Goal: Task Accomplishment & Management: Manage account settings

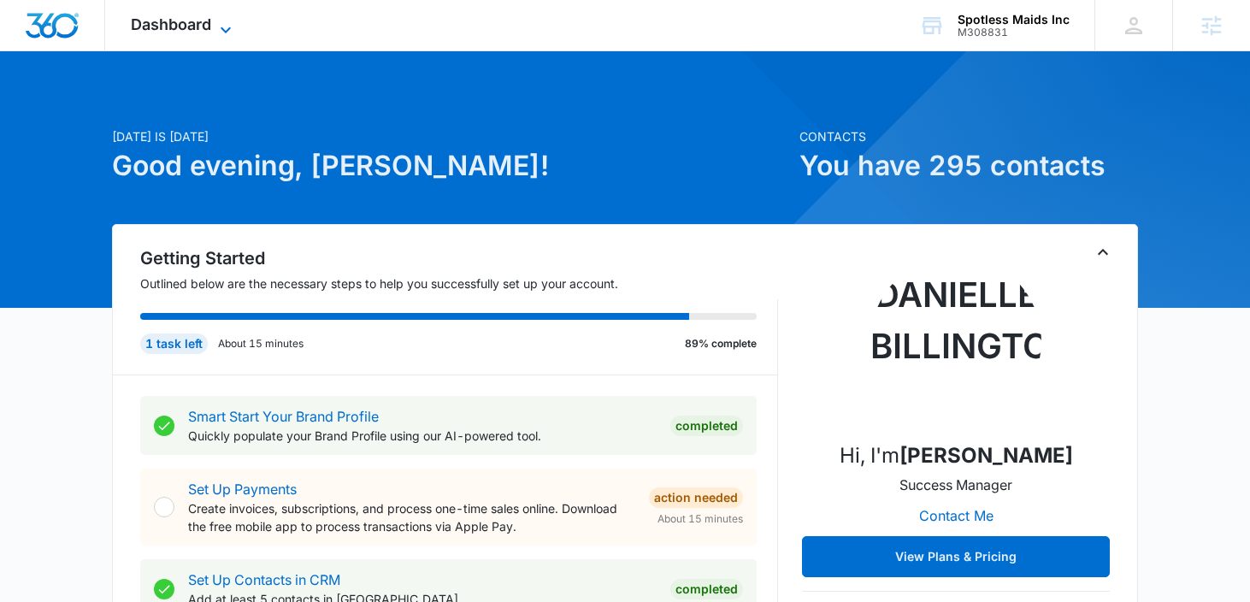
click at [219, 32] on icon at bounding box center [225, 30] width 21 height 21
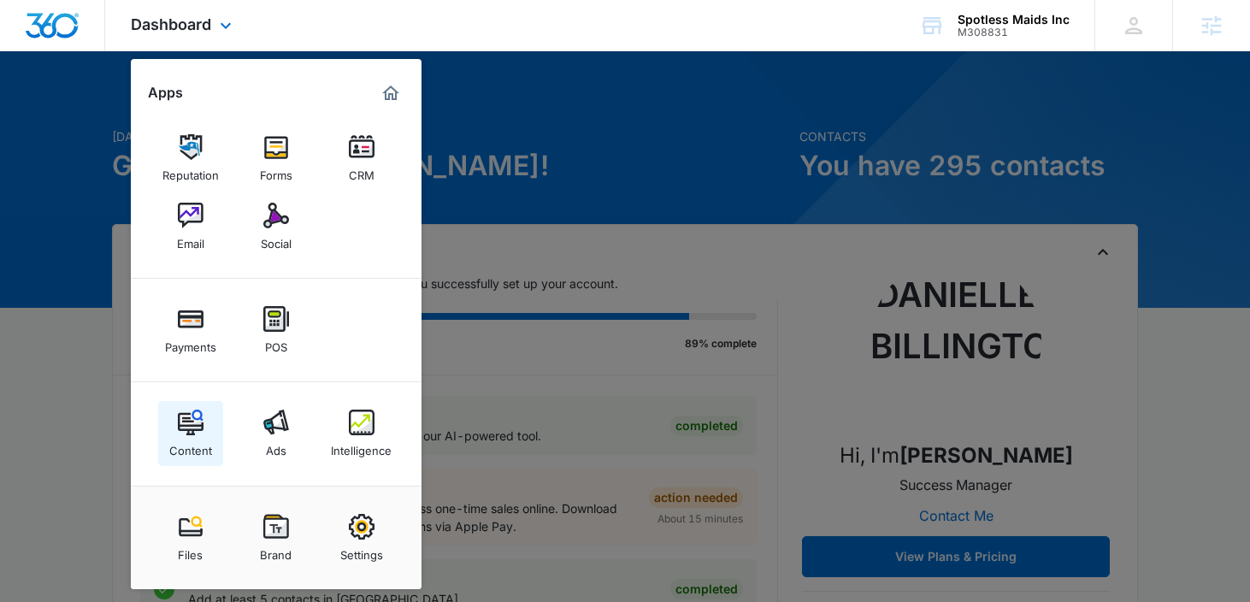
click at [199, 432] on img at bounding box center [191, 423] width 26 height 26
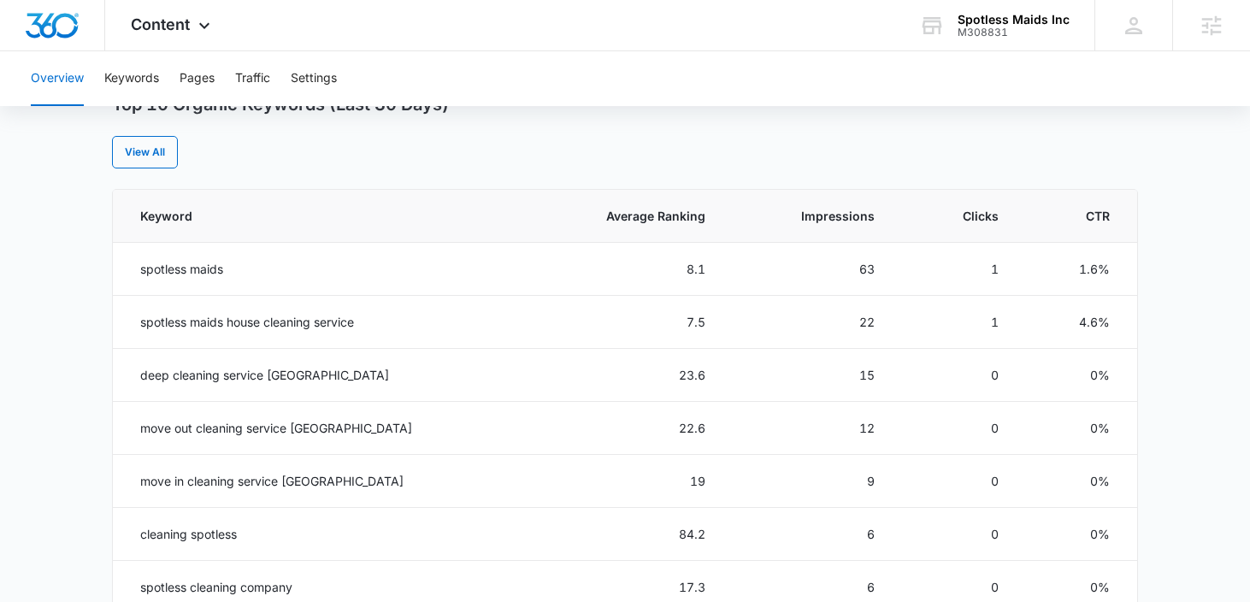
scroll to position [718, 0]
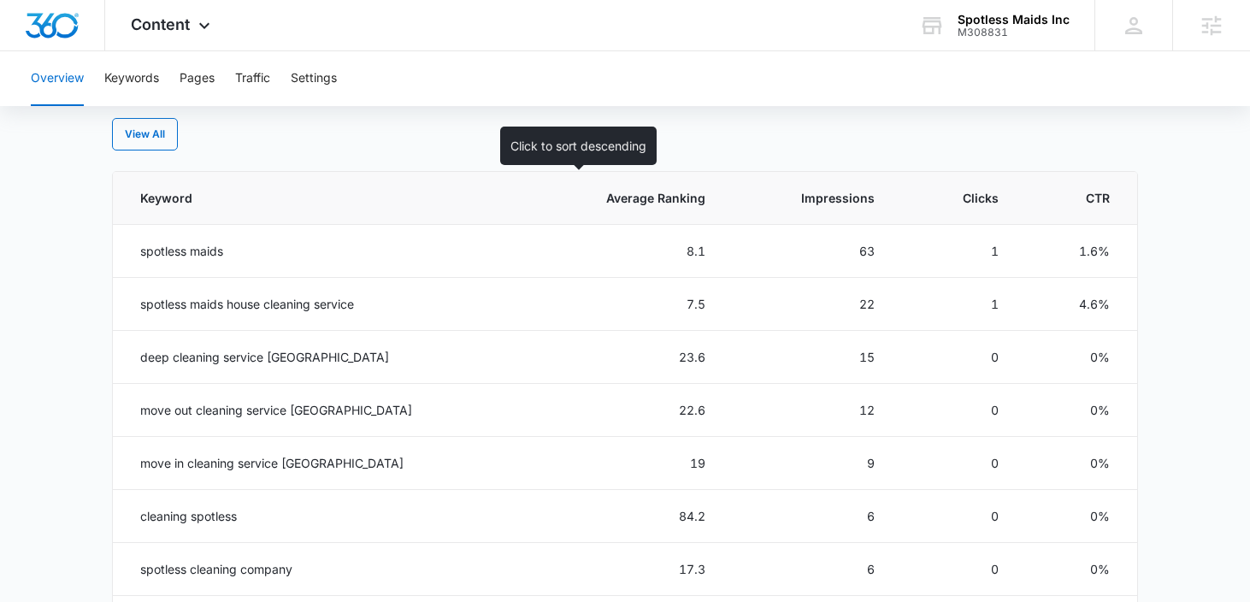
click at [618, 200] on span "Average Ranking" at bounding box center [636, 198] width 135 height 18
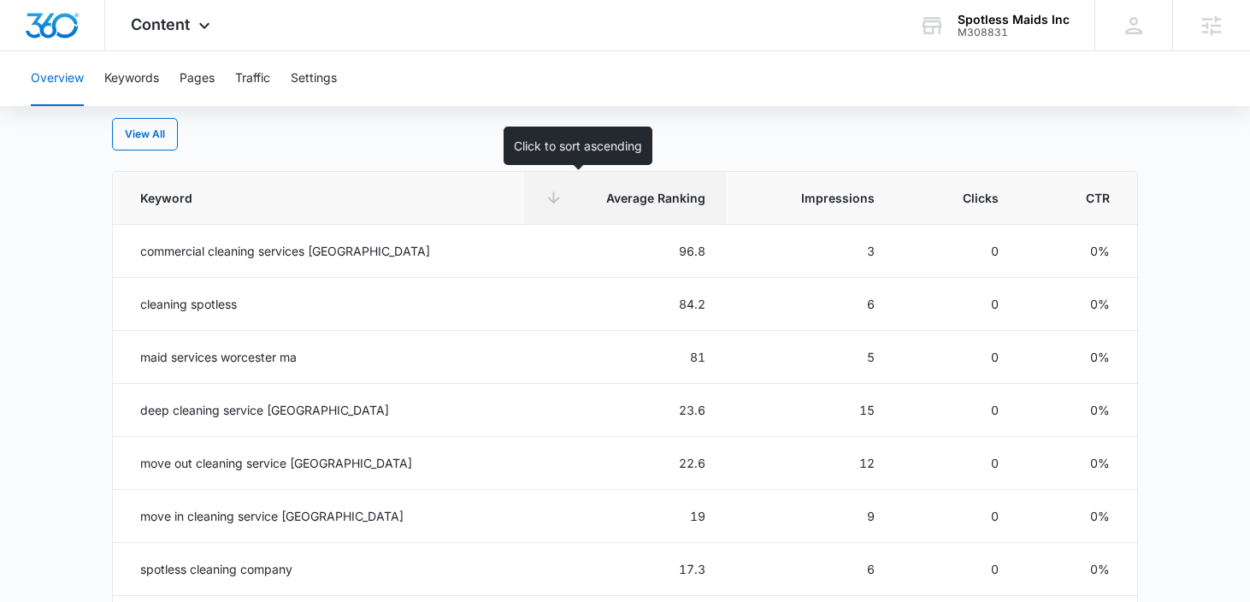
click at [604, 204] on span "Average Ranking" at bounding box center [636, 198] width 135 height 18
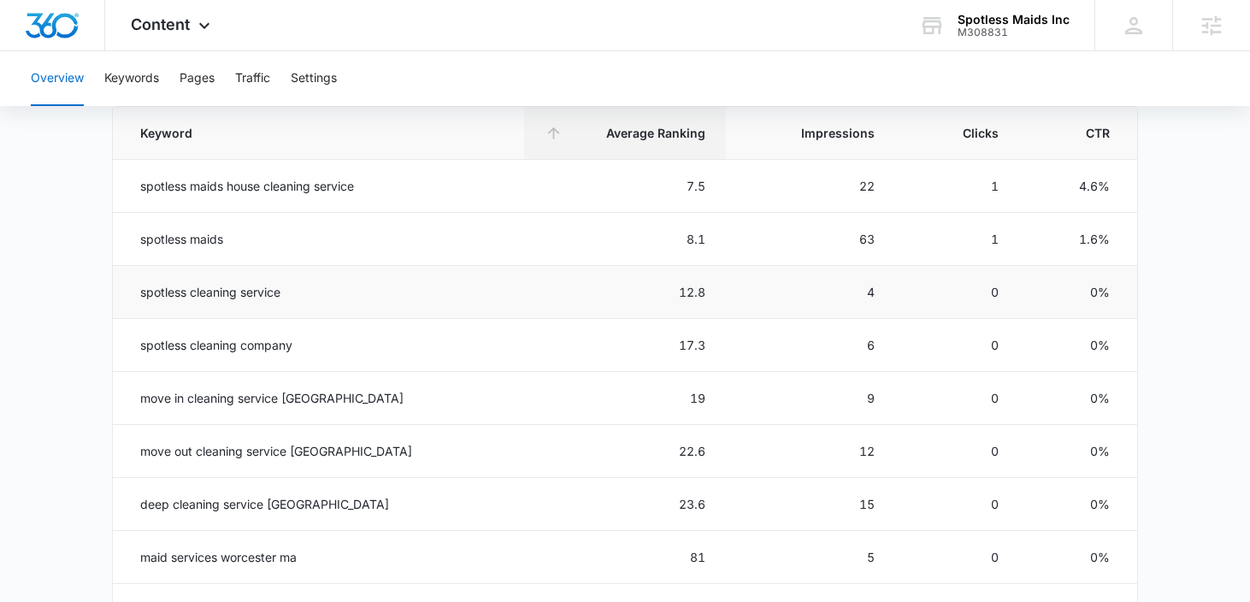
scroll to position [705, 0]
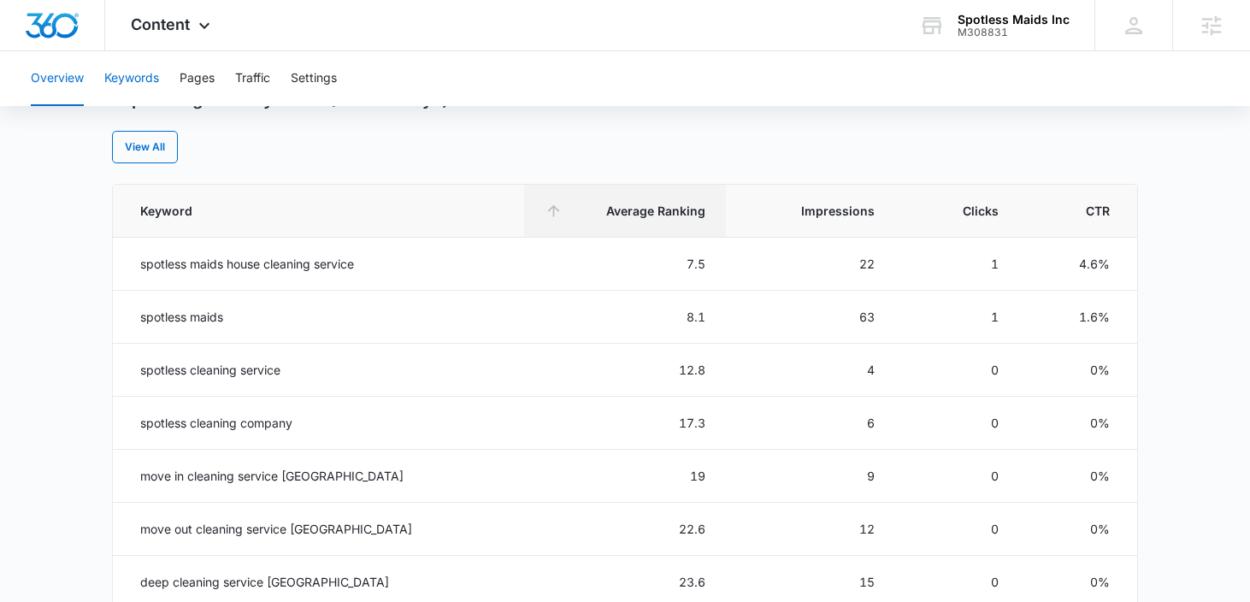
click at [129, 81] on button "Keywords" at bounding box center [131, 78] width 55 height 55
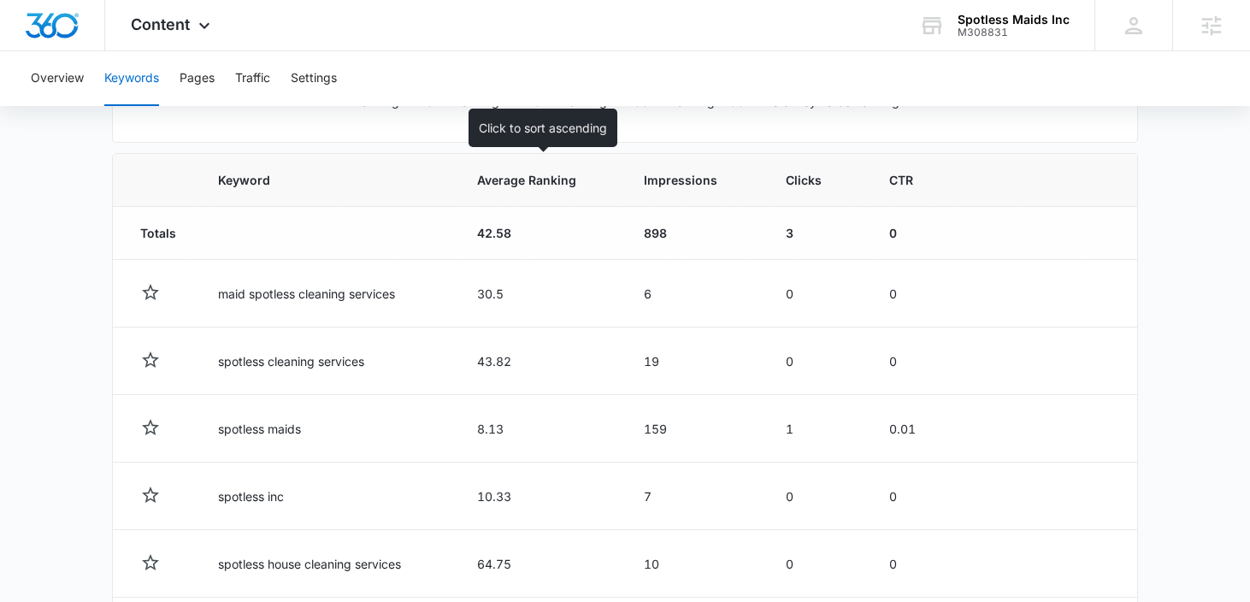
click at [549, 186] on span "Average Ranking" at bounding box center [528, 180] width 102 height 18
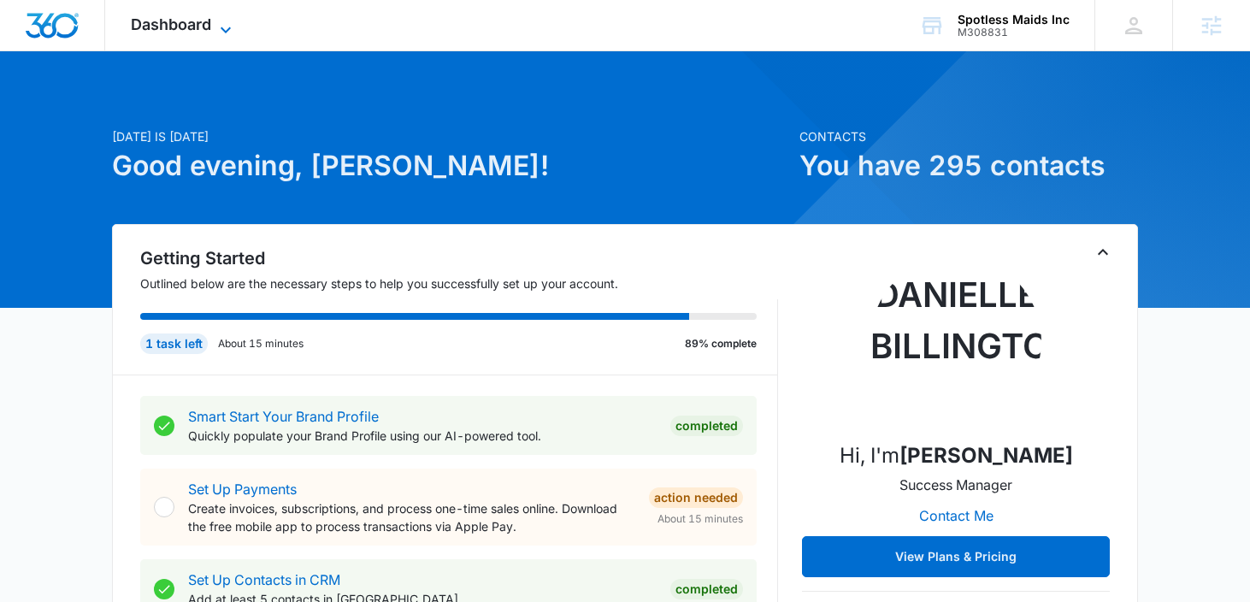
click at [219, 22] on icon at bounding box center [225, 30] width 21 height 21
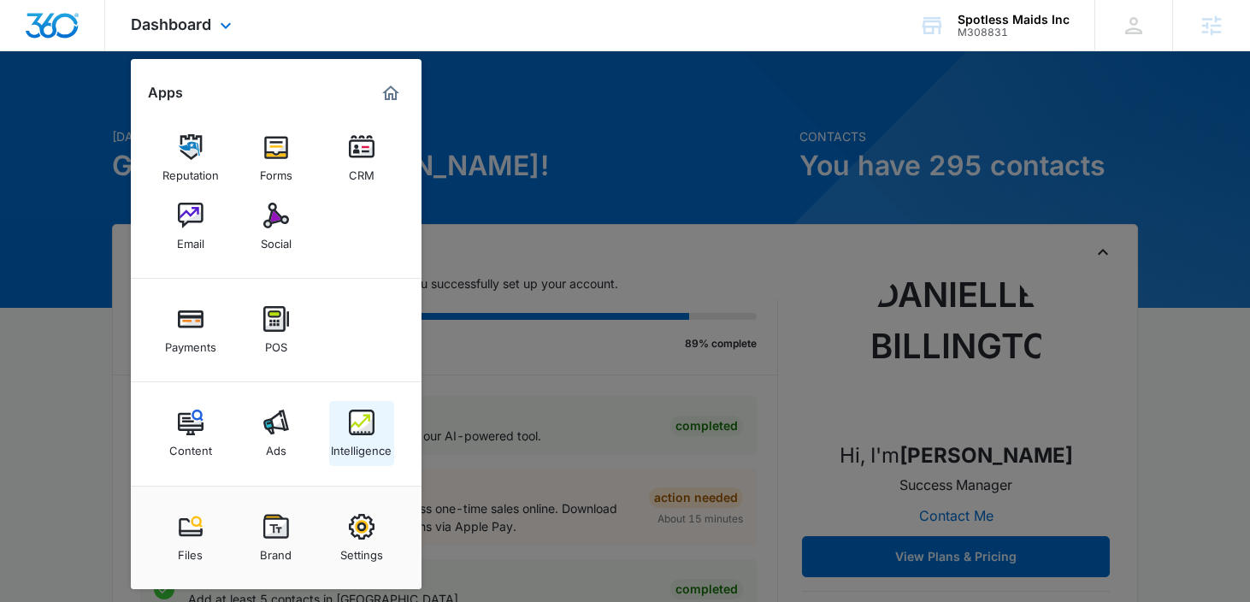
click at [345, 420] on link "Intelligence" at bounding box center [361, 433] width 65 height 65
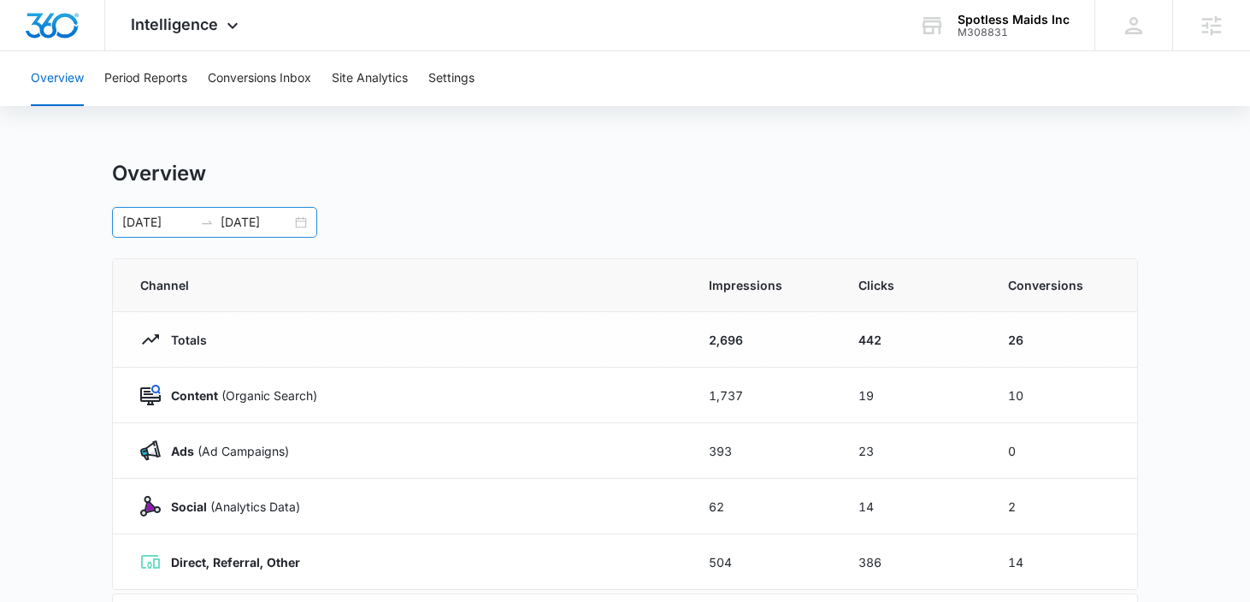
click at [300, 227] on div "[DATE] [DATE]" at bounding box center [214, 222] width 205 height 31
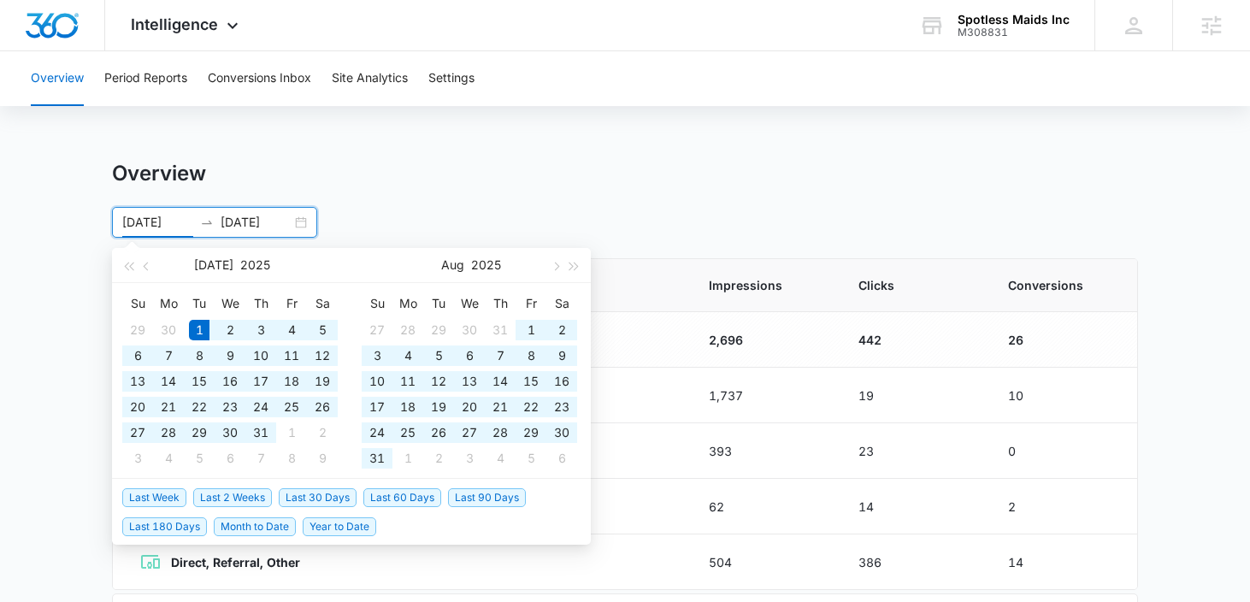
click at [571, 138] on div "Overview Period Reports Conversions Inbox Site Analytics Settings Overview [DAT…" at bounding box center [625, 554] width 1250 height 1007
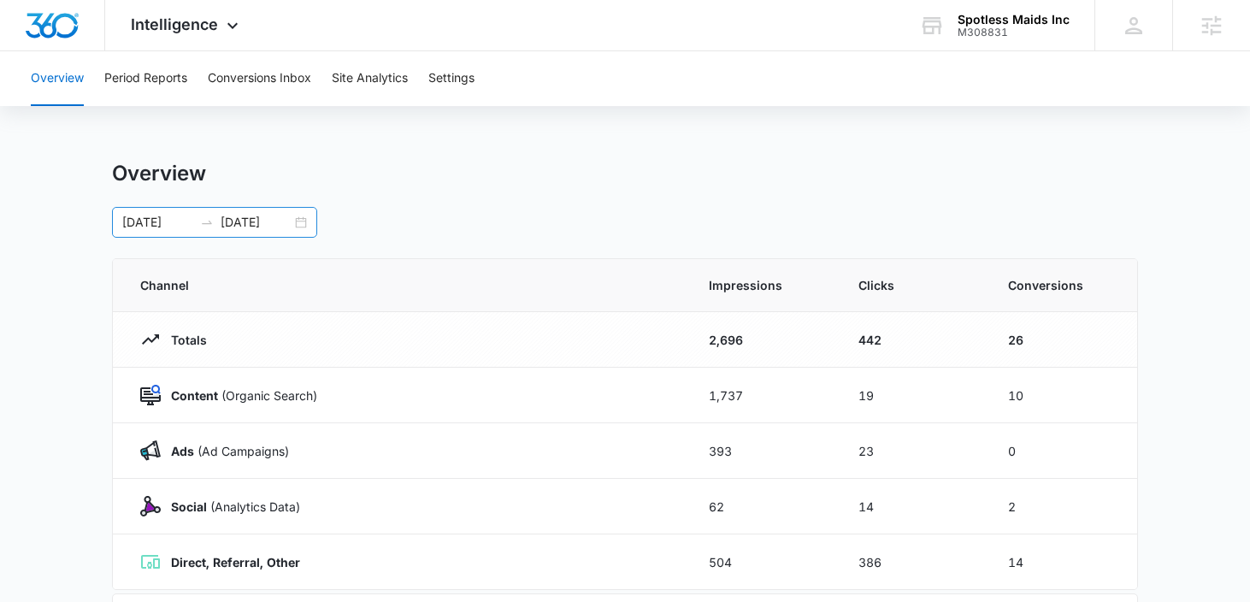
click at [158, 226] on input "[DATE]" at bounding box center [157, 222] width 71 height 19
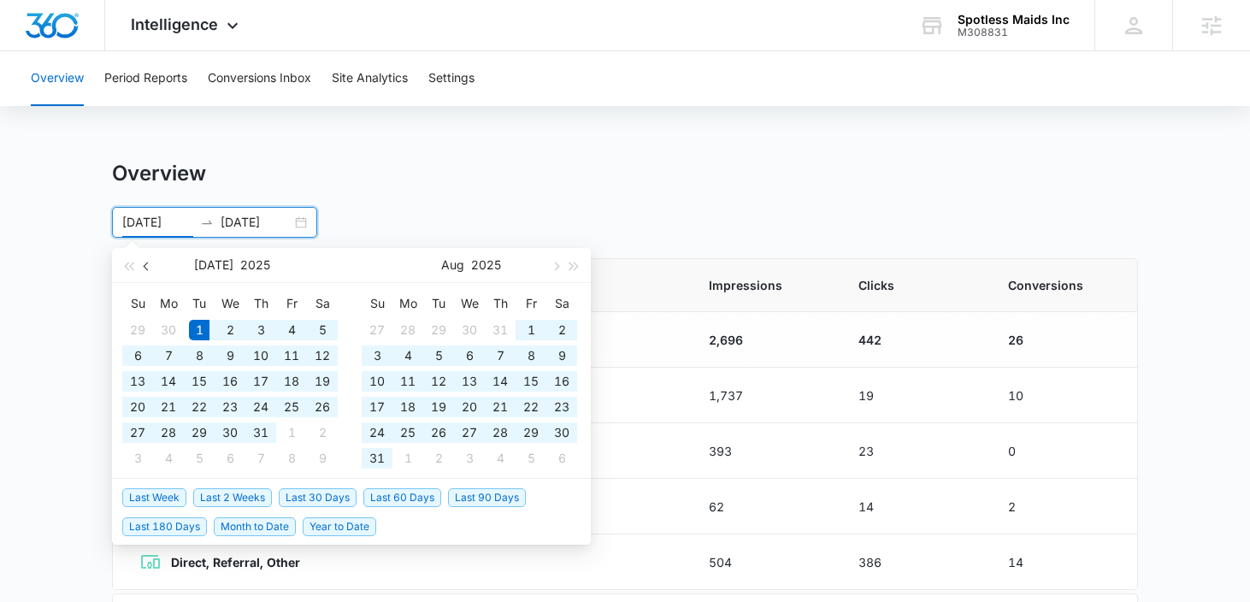
click at [147, 271] on button "button" at bounding box center [147, 265] width 19 height 34
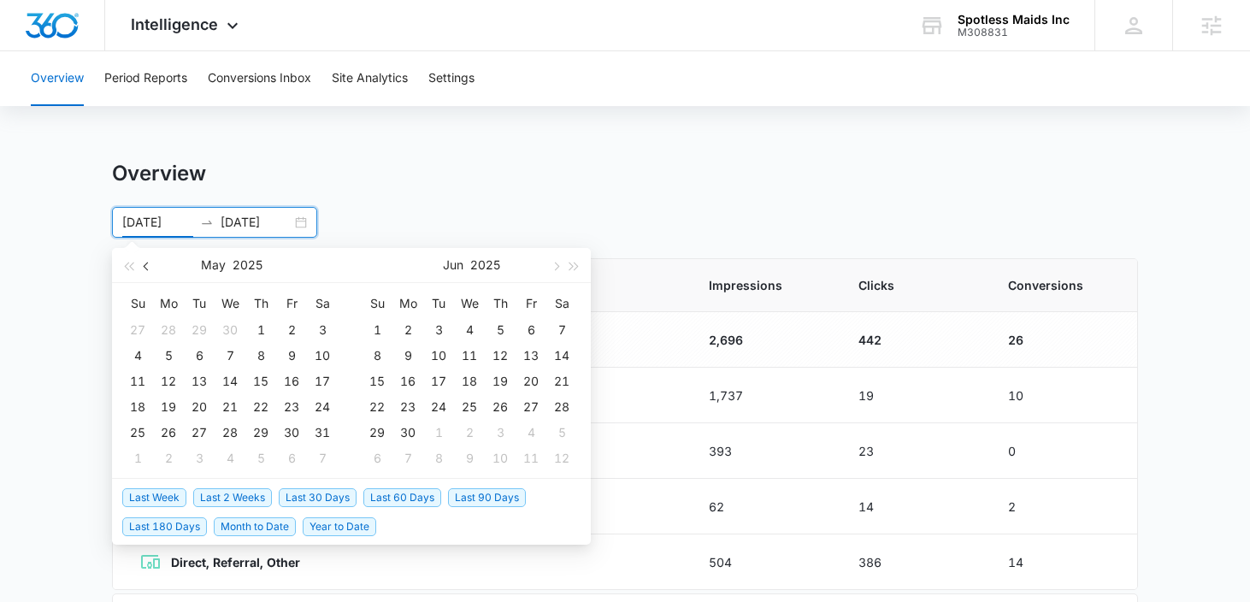
click at [147, 271] on button "button" at bounding box center [147, 265] width 19 height 34
click at [557, 266] on span "button" at bounding box center [555, 266] width 9 height 9
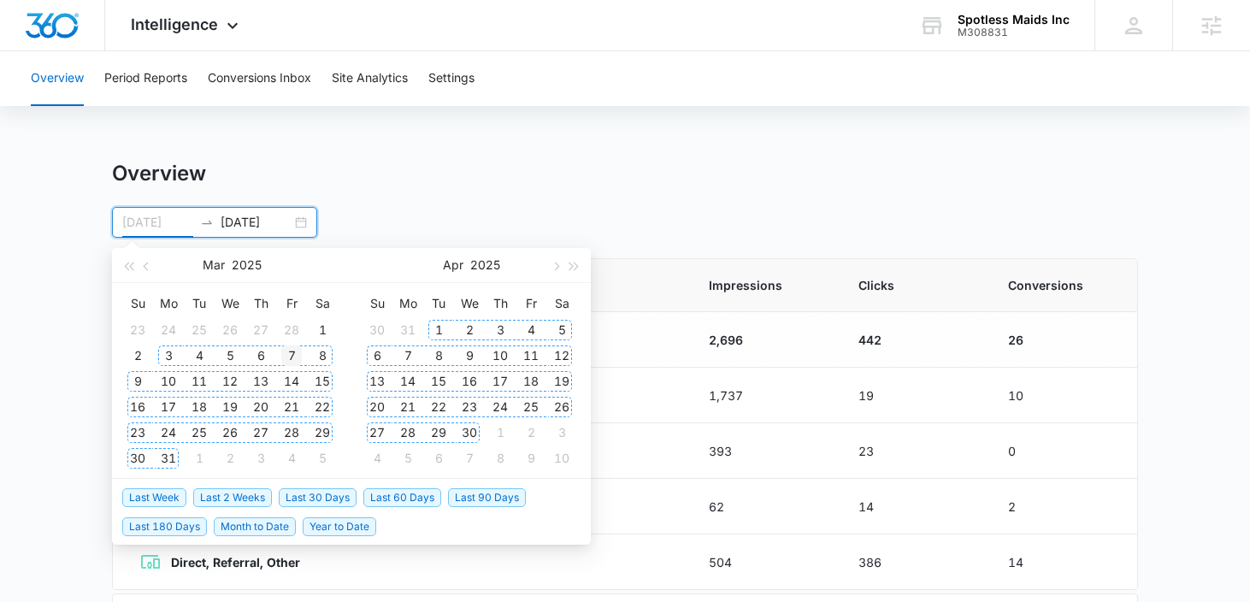
type input "[DATE]"
click at [286, 354] on div "7" at bounding box center [291, 355] width 21 height 21
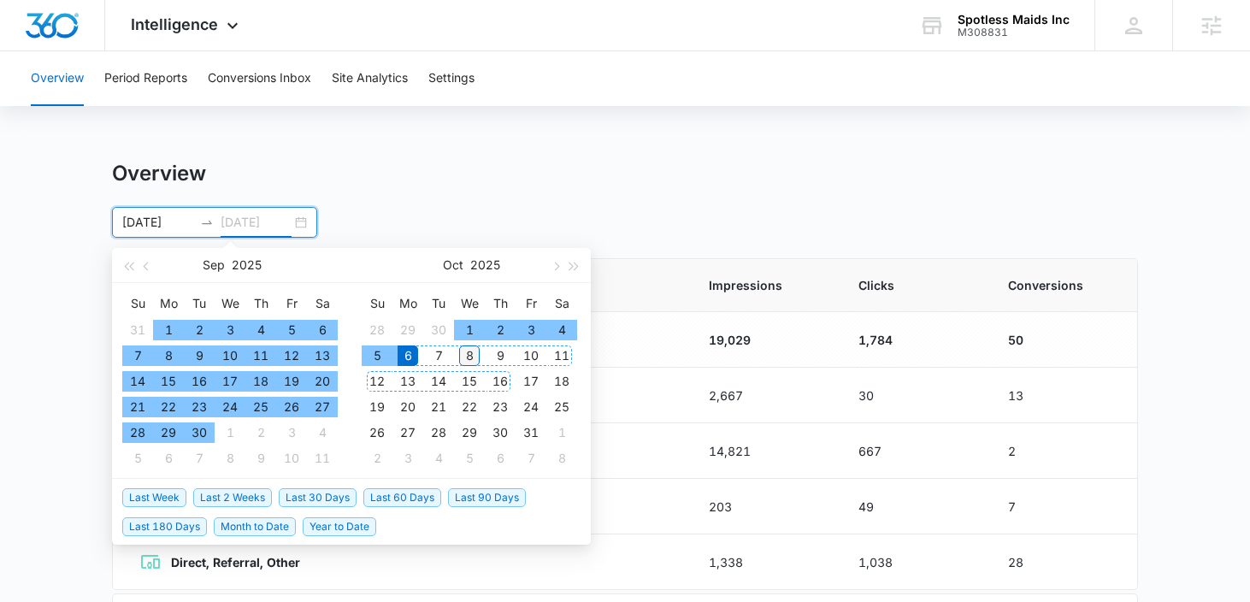
type input "[DATE]"
click at [471, 358] on div "8" at bounding box center [469, 355] width 21 height 21
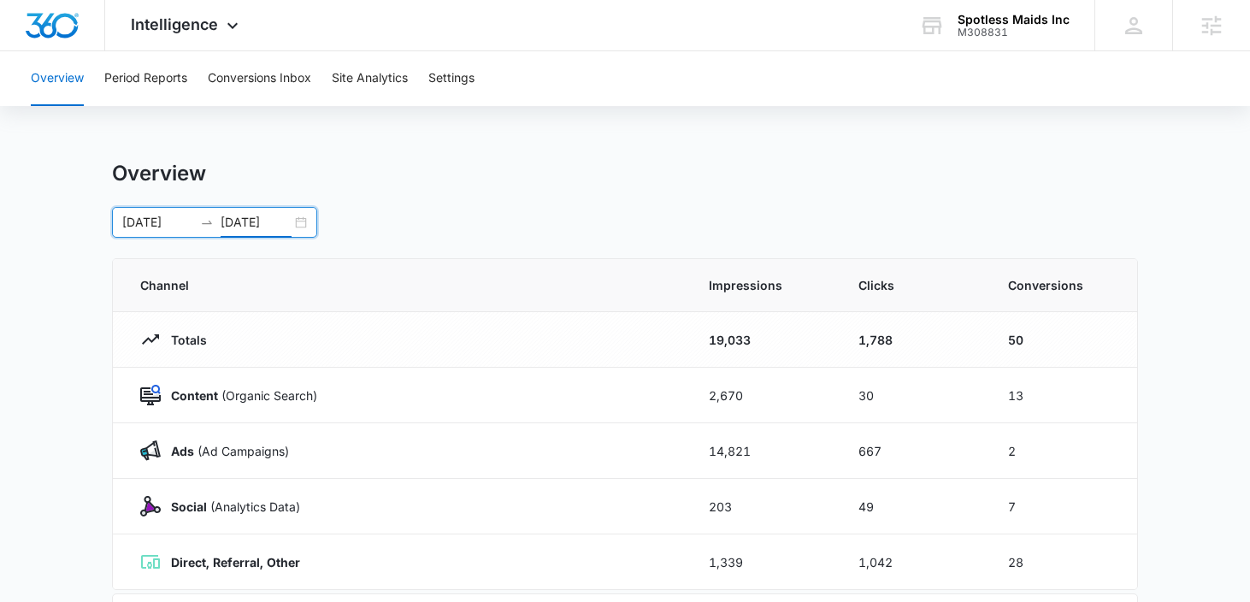
click at [1170, 318] on main "Overview [DATE] [DATE] [DATE] Su Mo Tu We Th Fr Sa 31 1 2 3 4 5 6 7 8 9 10 11 1…" at bounding box center [625, 610] width 1250 height 898
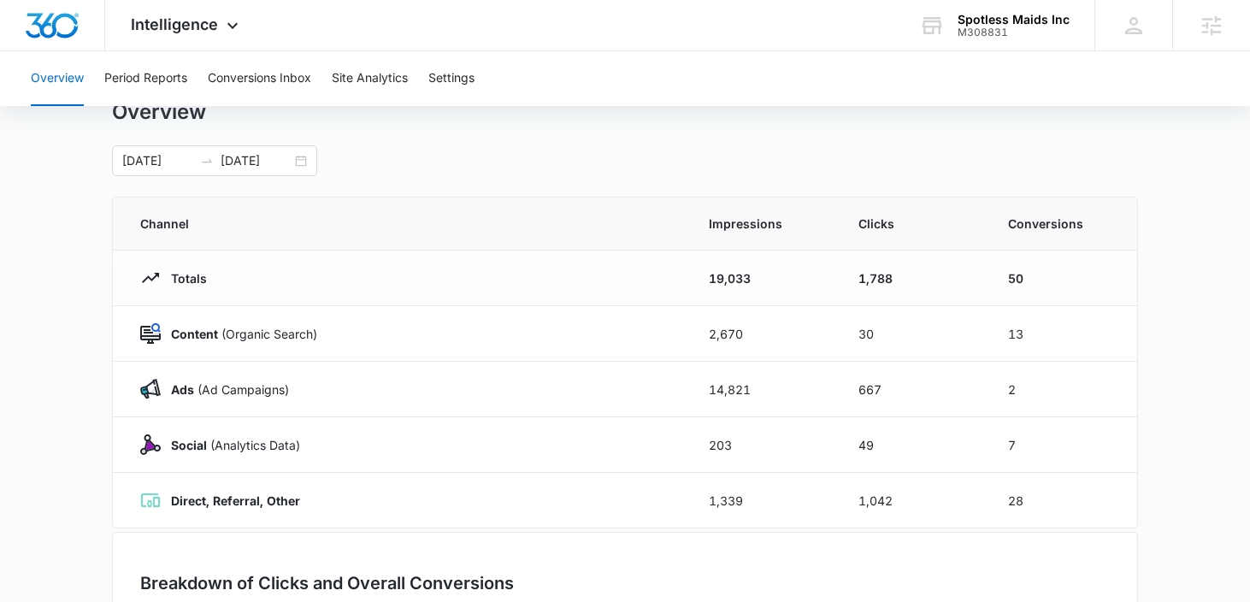
scroll to position [58, 0]
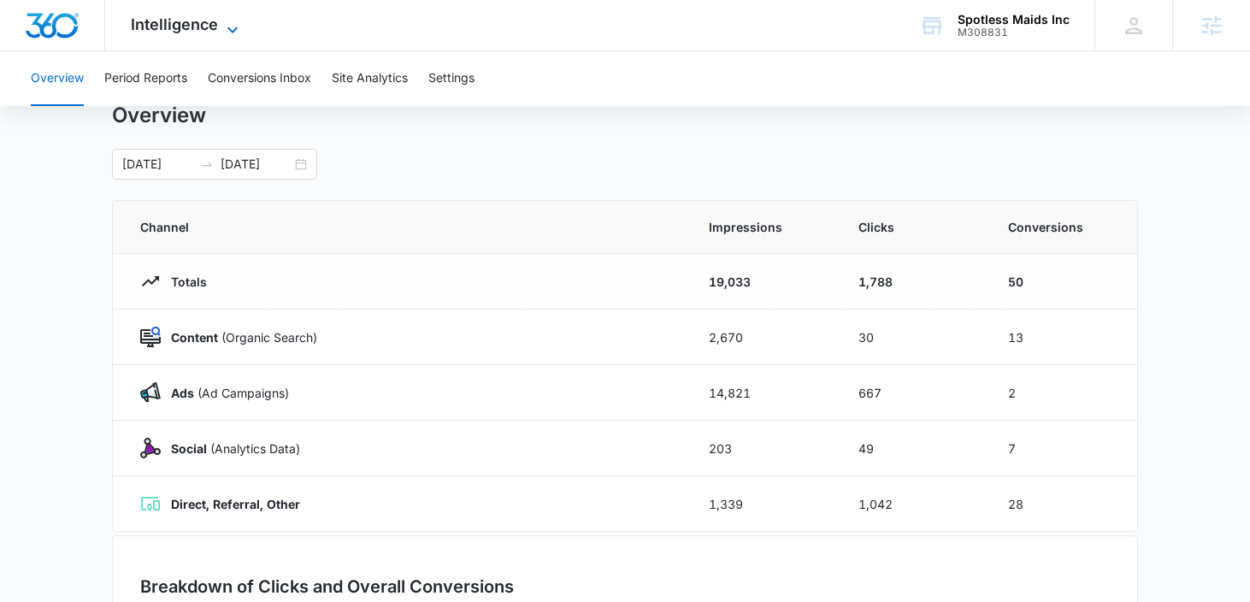
click at [203, 32] on span "Intelligence" at bounding box center [174, 24] width 87 height 18
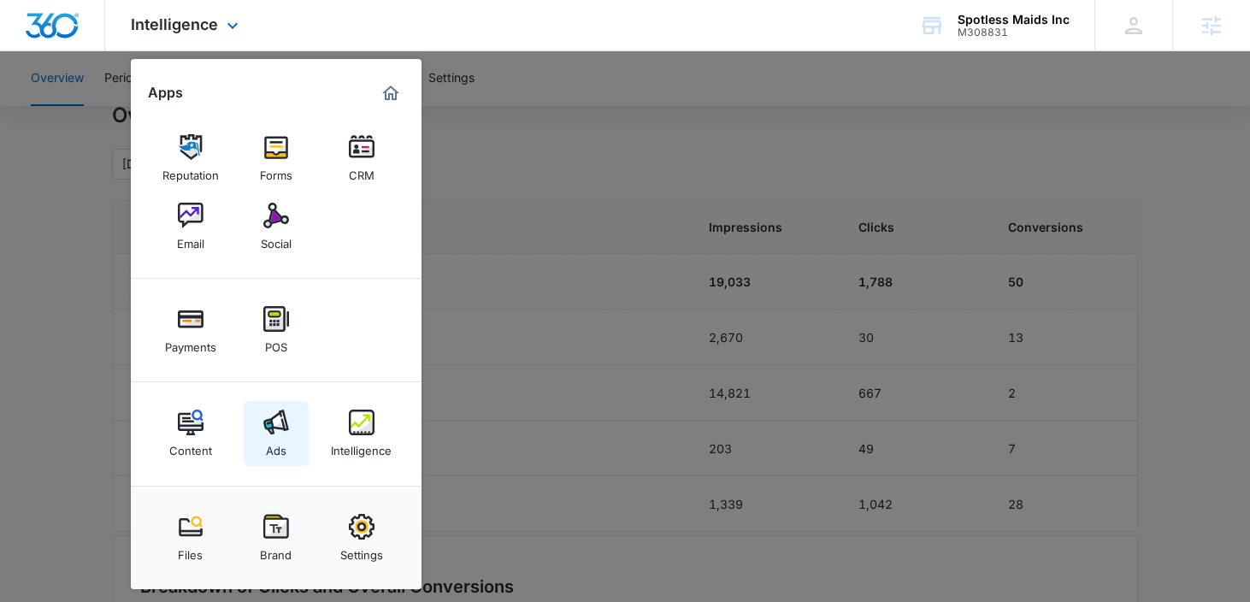
click at [286, 429] on img at bounding box center [276, 423] width 26 height 26
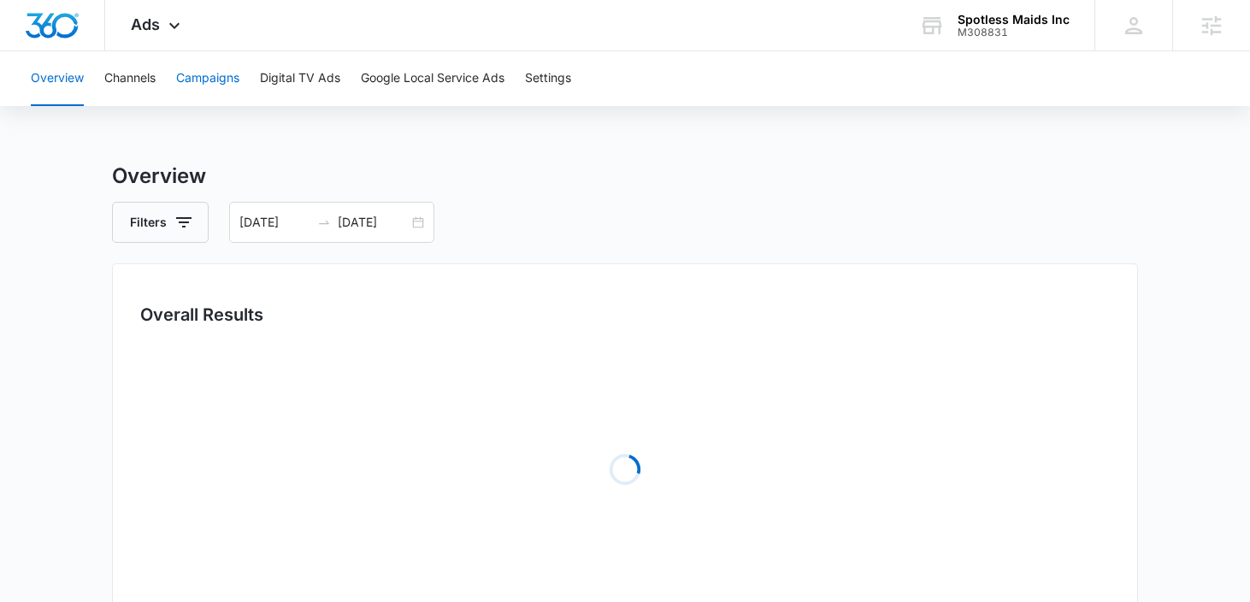
click at [214, 72] on button "Campaigns" at bounding box center [207, 78] width 63 height 55
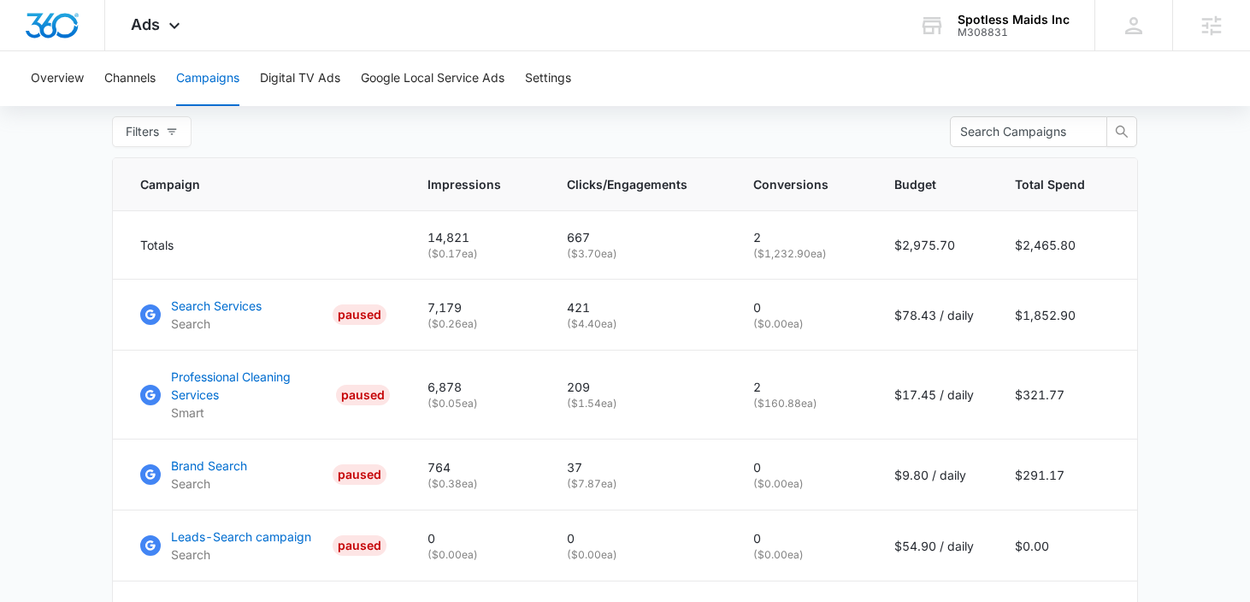
scroll to position [511, 0]
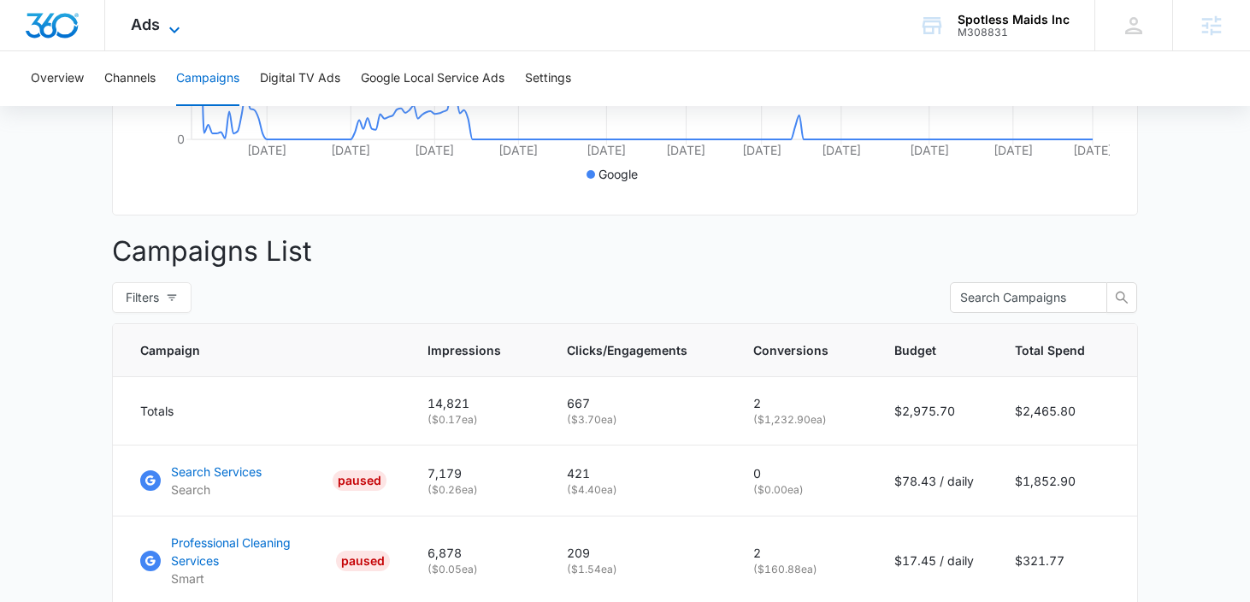
click at [150, 25] on span "Ads" at bounding box center [145, 24] width 29 height 18
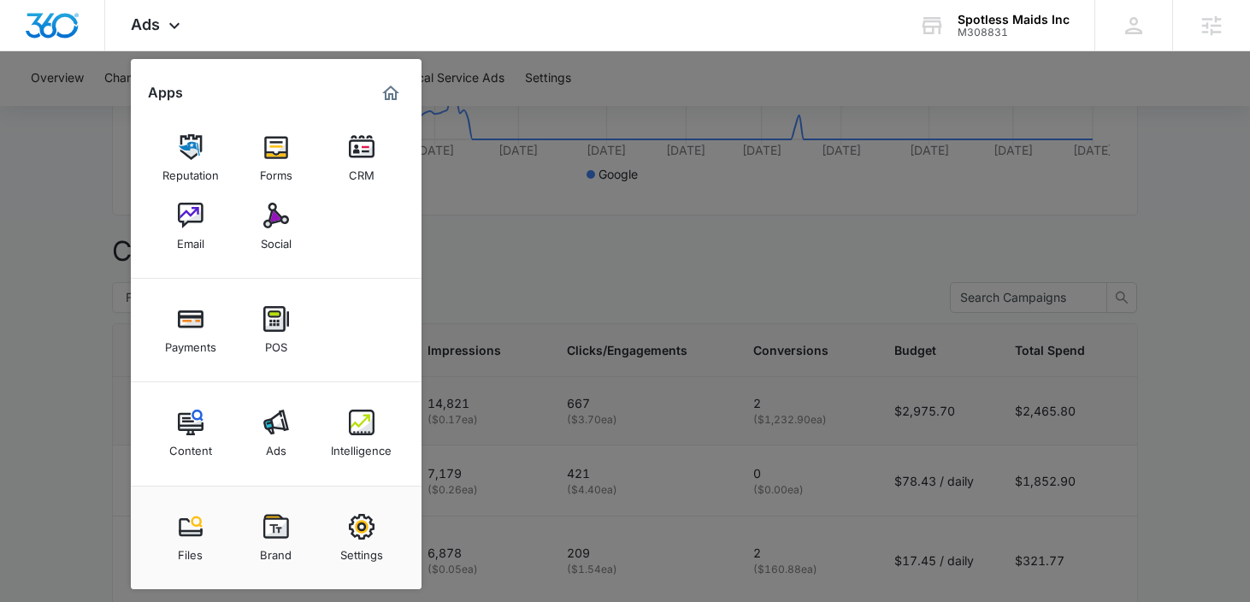
click at [359, 427] on img at bounding box center [362, 423] width 26 height 26
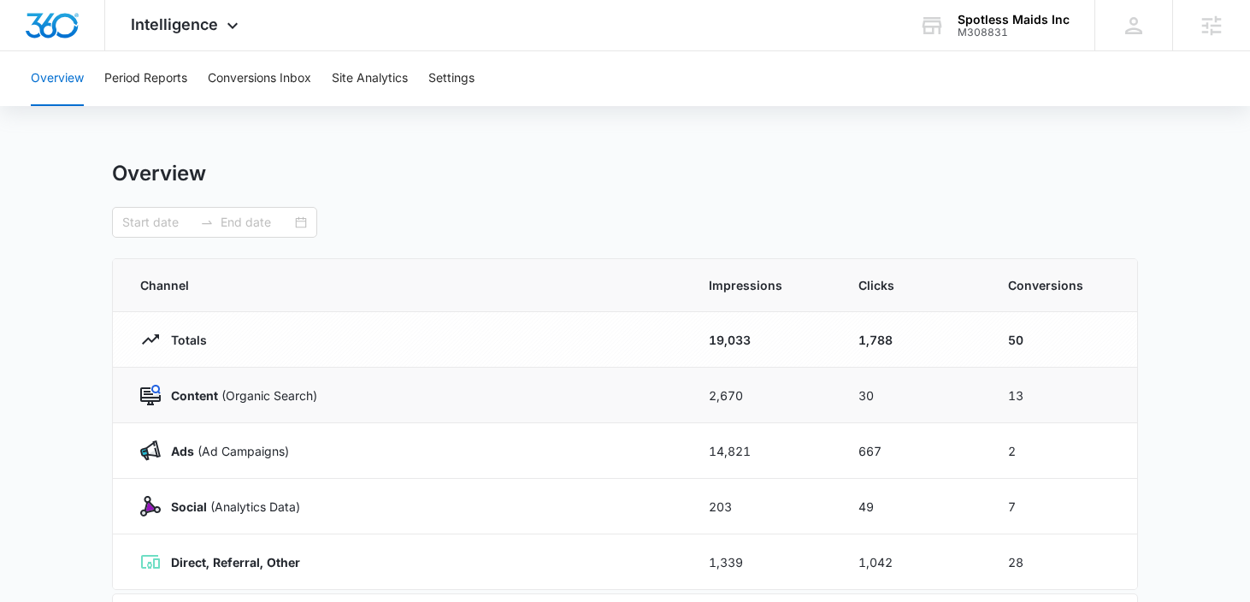
type input "[DATE]"
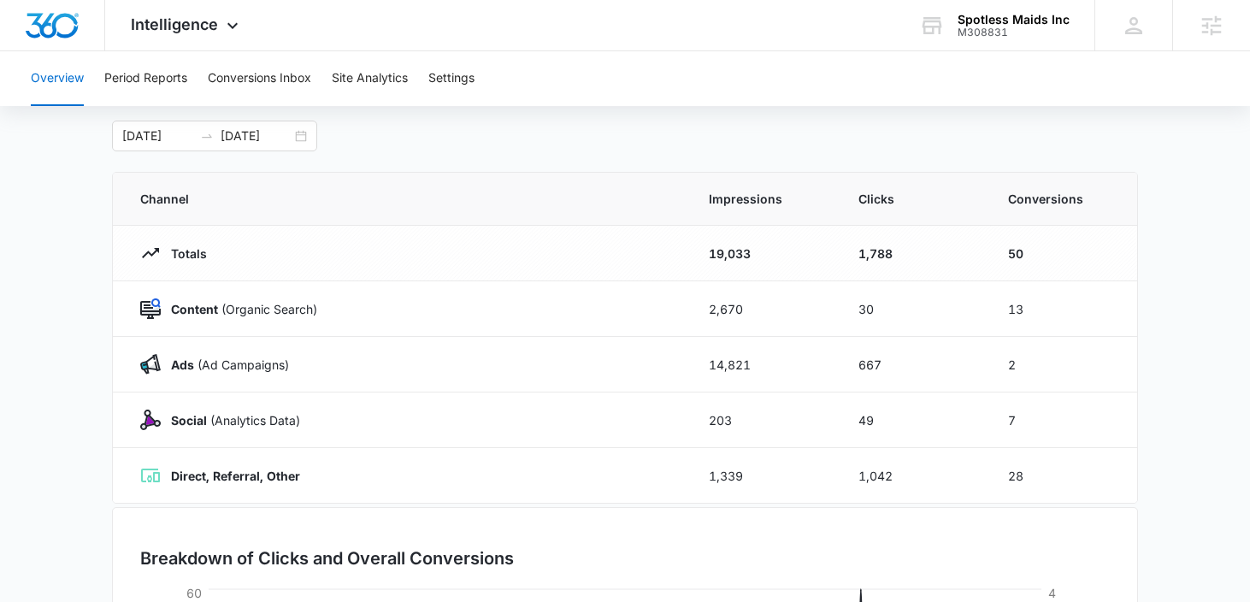
scroll to position [71, 0]
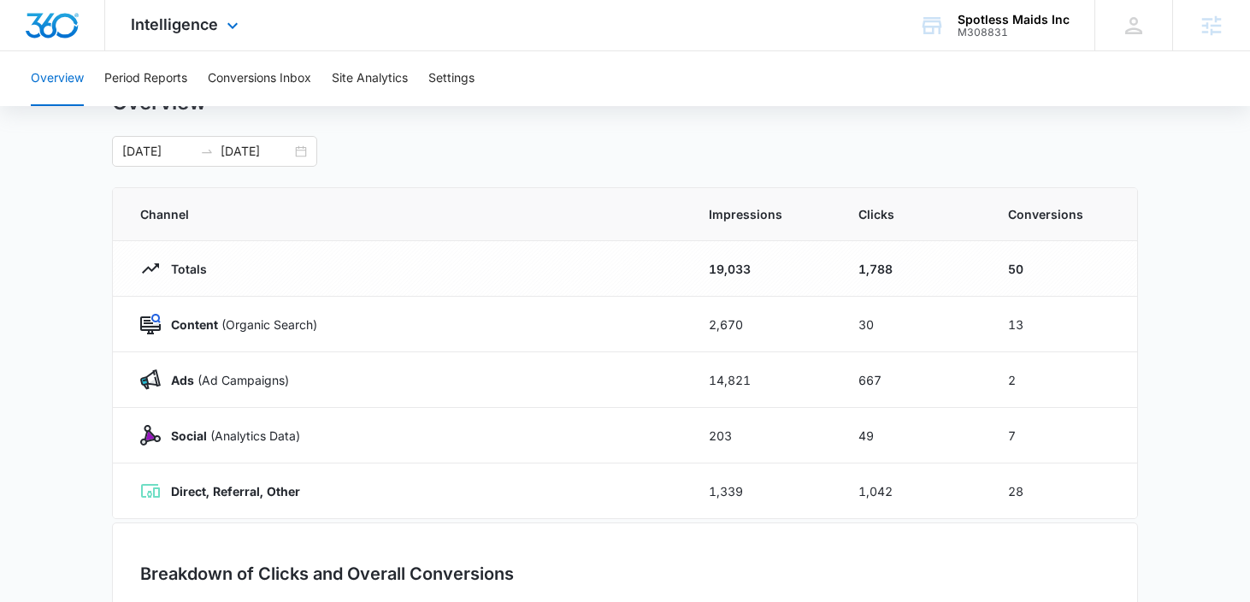
click at [136, 10] on div "Intelligence Apps Reputation Forms CRM Email Social Payments POS Content Ads In…" at bounding box center [186, 25] width 163 height 50
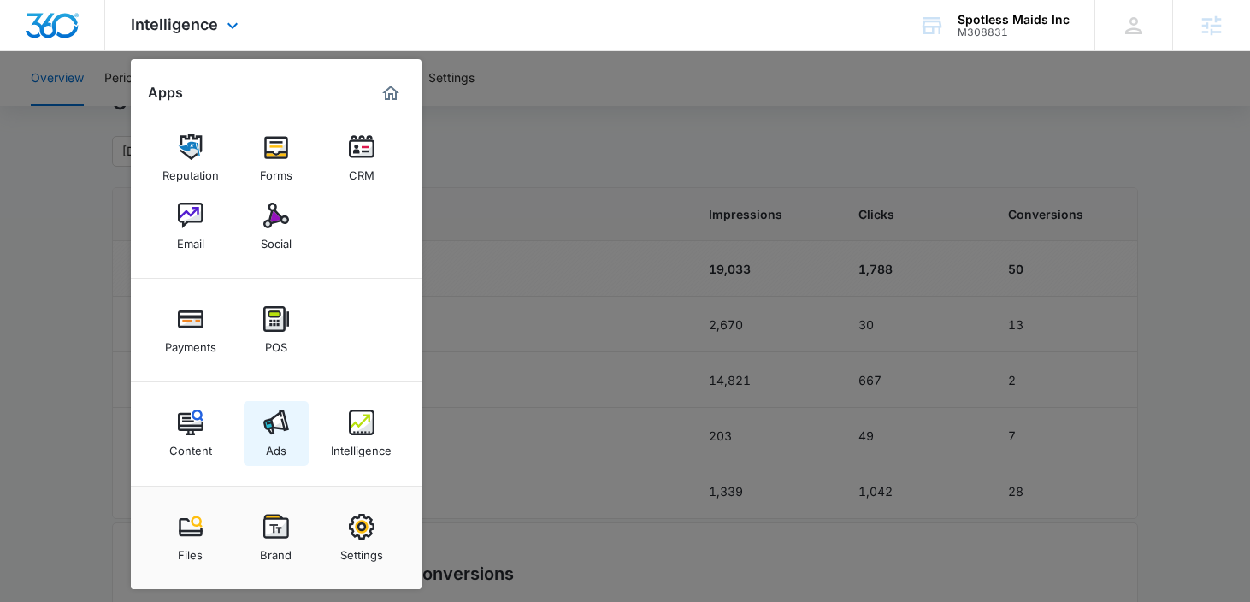
click at [266, 435] on div "Ads" at bounding box center [276, 446] width 21 height 22
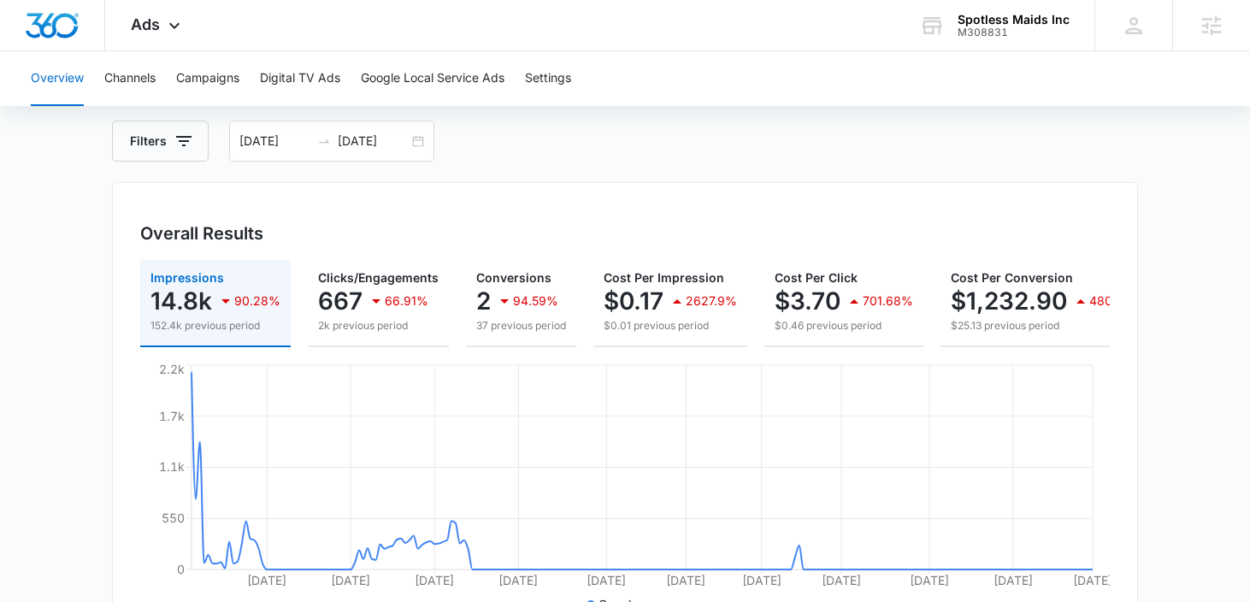
scroll to position [77, 0]
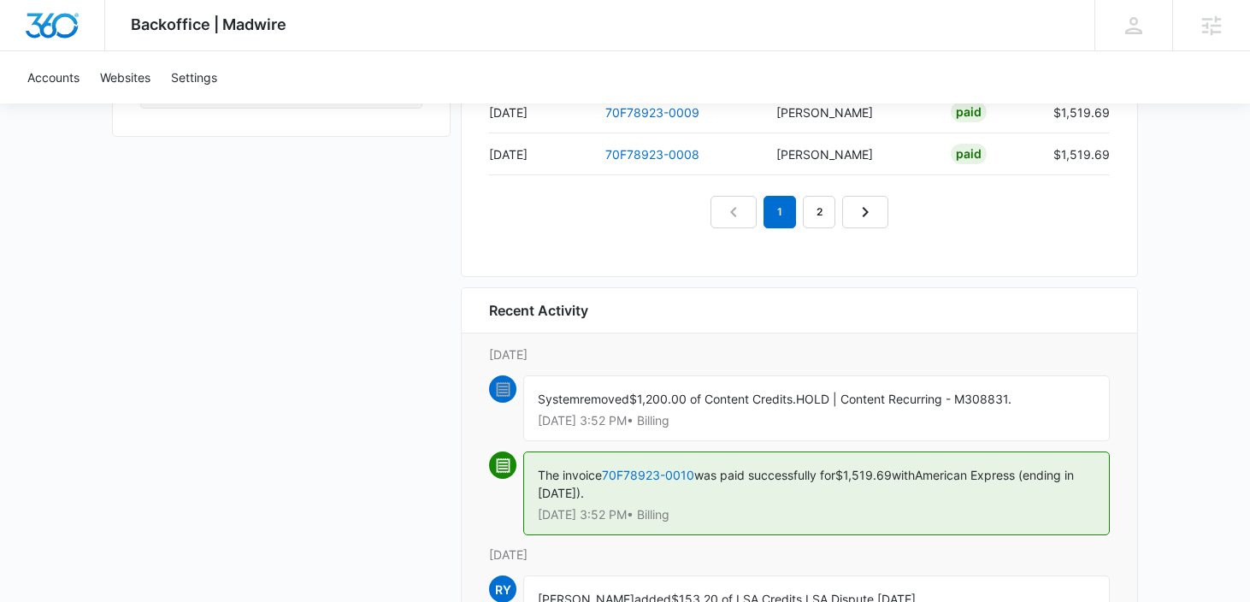
scroll to position [1830, 0]
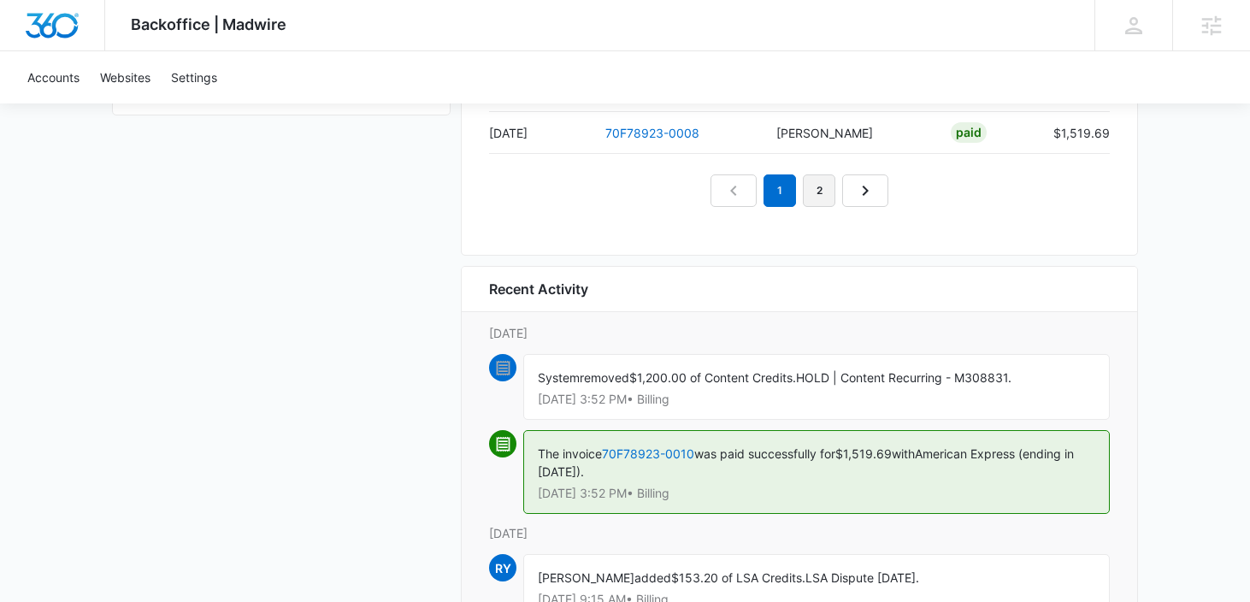
click at [818, 191] on link "2" at bounding box center [819, 190] width 32 height 32
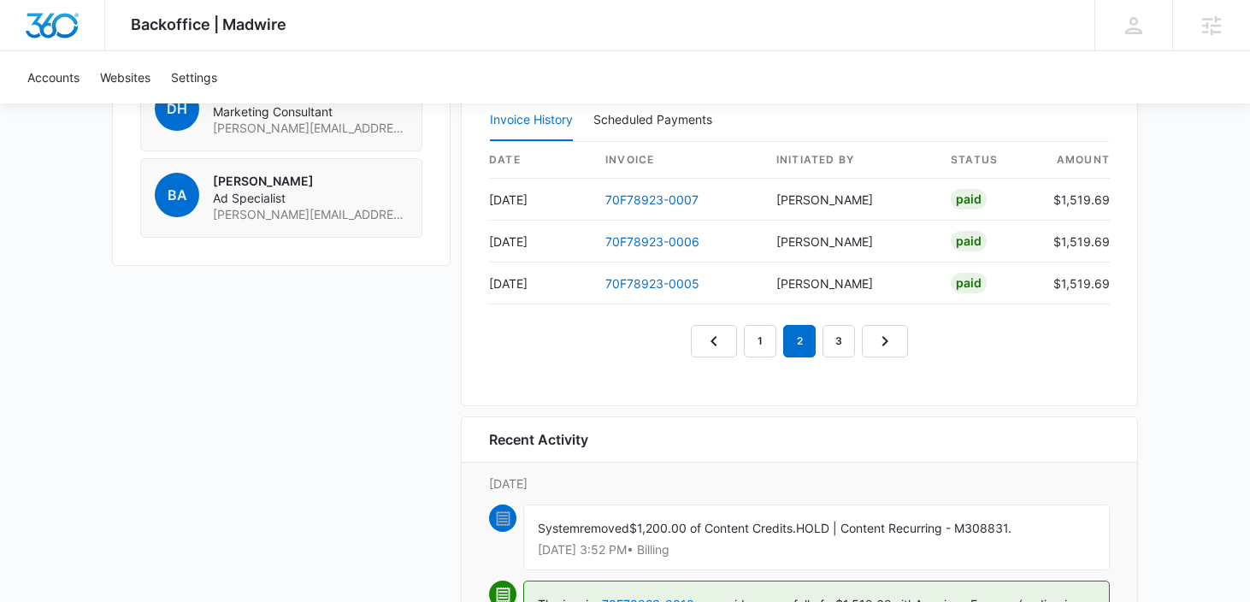
scroll to position [1677, 0]
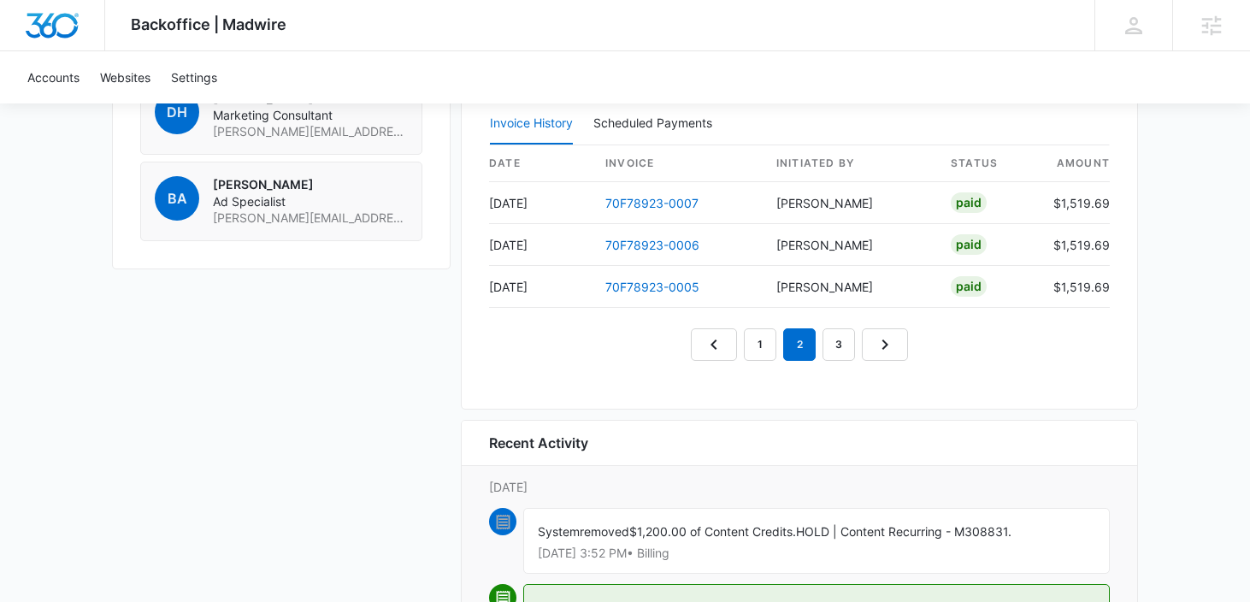
click at [854, 324] on div "date invoice Initiated By status amount Jul 7 70F78923-0007 Rochelle Young Paid…" at bounding box center [799, 252] width 621 height 215
click at [849, 342] on link "3" at bounding box center [838, 344] width 32 height 32
click at [854, 344] on link "4" at bounding box center [858, 344] width 32 height 32
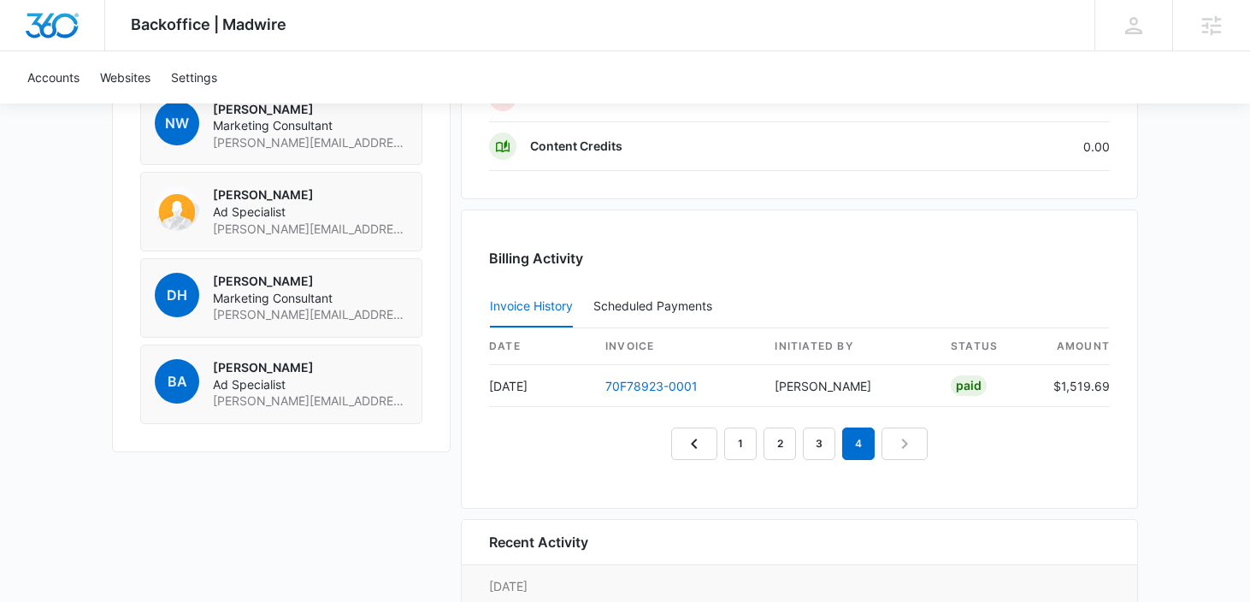
scroll to position [1406, 0]
